Goal: Book appointment/travel/reservation

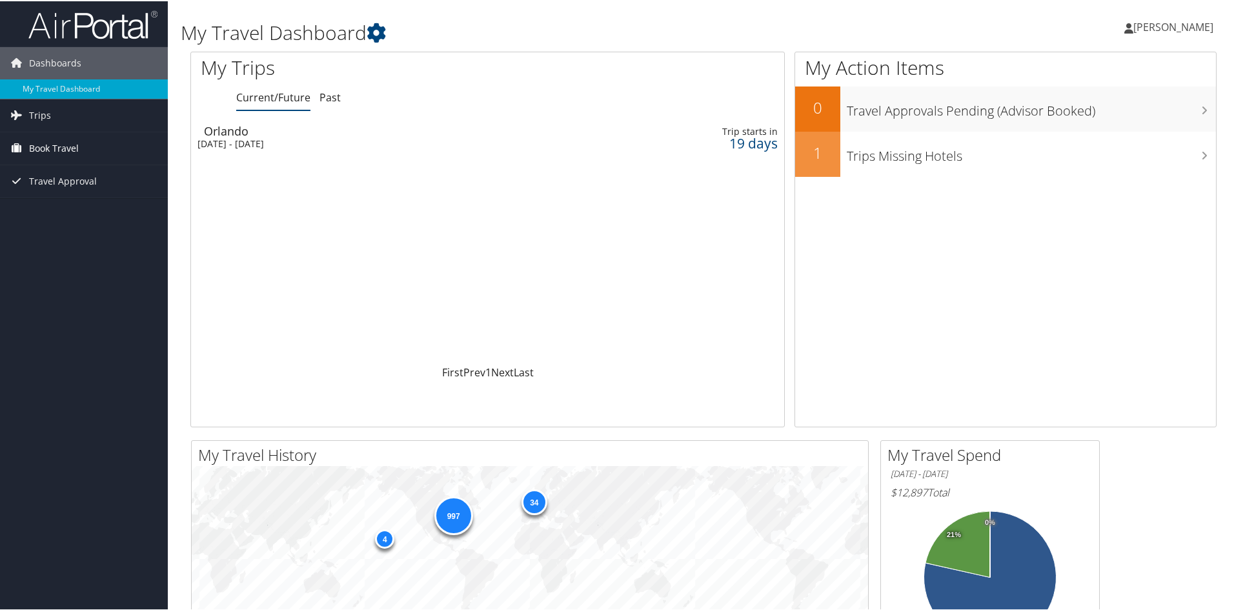
click at [36, 146] on span "Book Travel" at bounding box center [54, 147] width 50 height 32
click at [73, 211] on link "Book/Manage Online Trips" at bounding box center [84, 211] width 168 height 19
click at [68, 212] on link "Book/Manage Online Trips" at bounding box center [84, 211] width 168 height 19
click at [72, 210] on link "Book/Manage Online Trips" at bounding box center [84, 211] width 168 height 19
click at [58, 212] on link "Book/Manage Online Trips" at bounding box center [84, 211] width 168 height 19
